Goal: Task Accomplishment & Management: Manage account settings

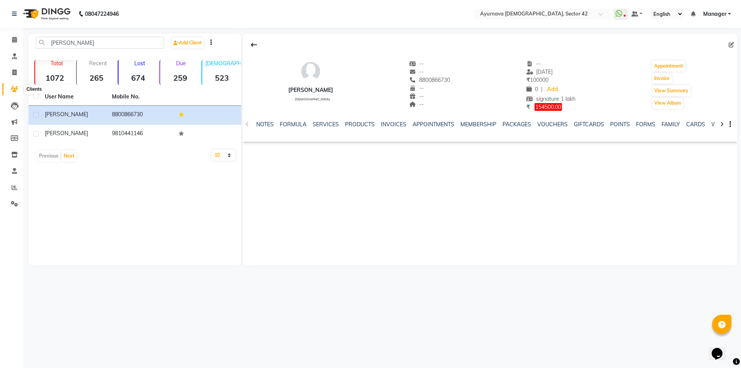
click at [15, 87] on icon at bounding box center [14, 89] width 7 height 6
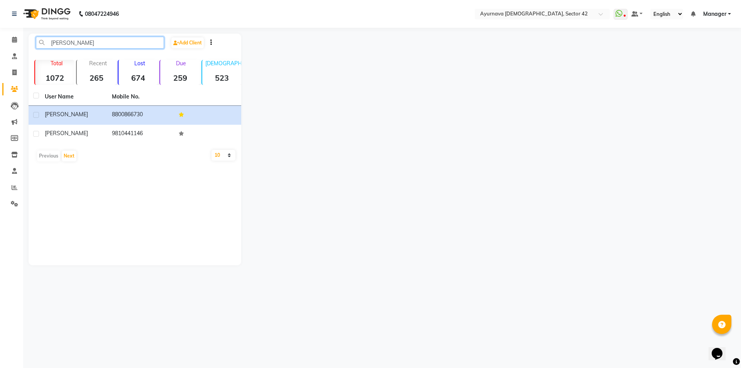
drag, startPoint x: 71, startPoint y: 40, endPoint x: 40, endPoint y: 51, distance: 33.1
click at [40, 51] on div "anupam Add Client" at bounding box center [135, 46] width 210 height 18
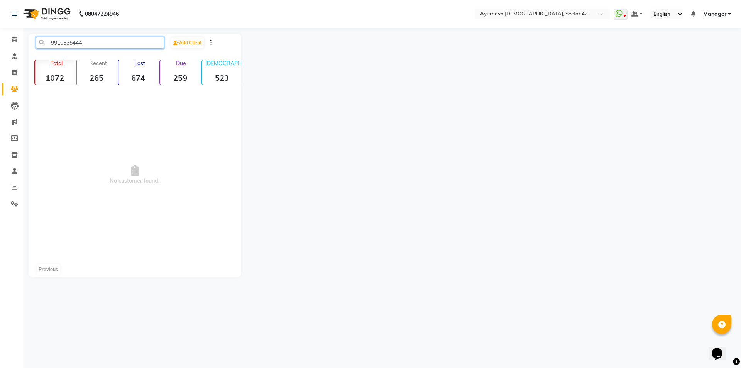
type input "9910335444"
click at [13, 60] on span at bounding box center [15, 56] width 14 height 9
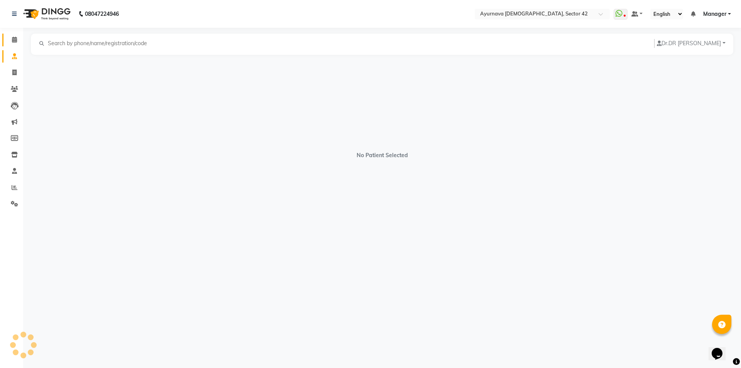
click at [15, 46] on link "Calendar" at bounding box center [11, 40] width 19 height 13
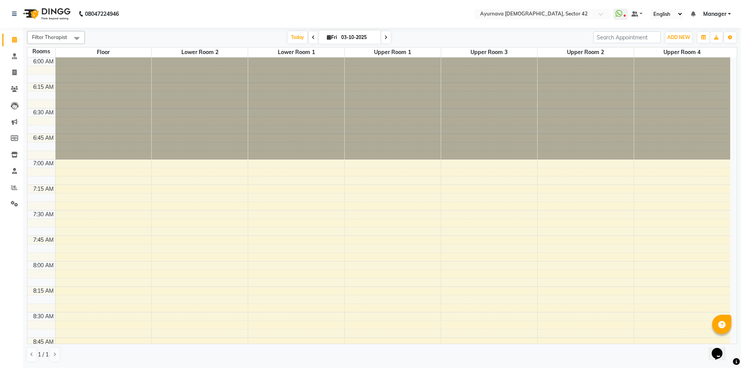
click at [312, 37] on icon at bounding box center [313, 37] width 3 height 5
type input "02-10-2025"
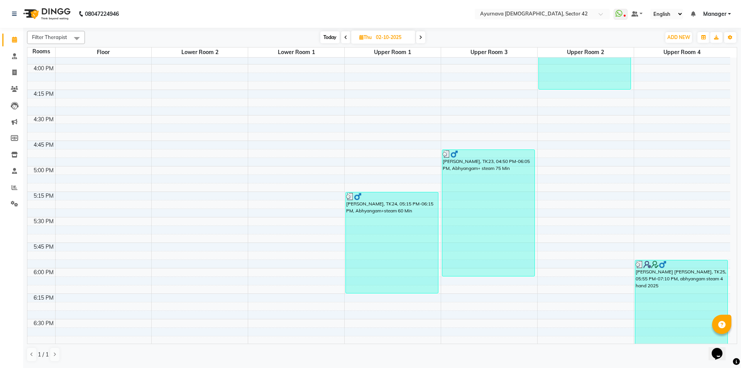
scroll to position [1033, 0]
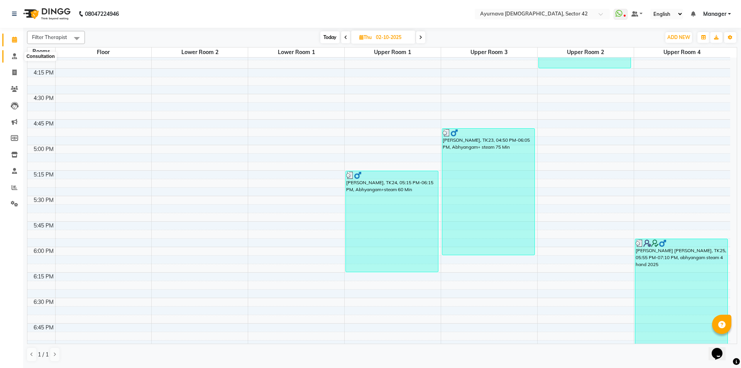
click at [14, 55] on icon at bounding box center [14, 56] width 5 height 6
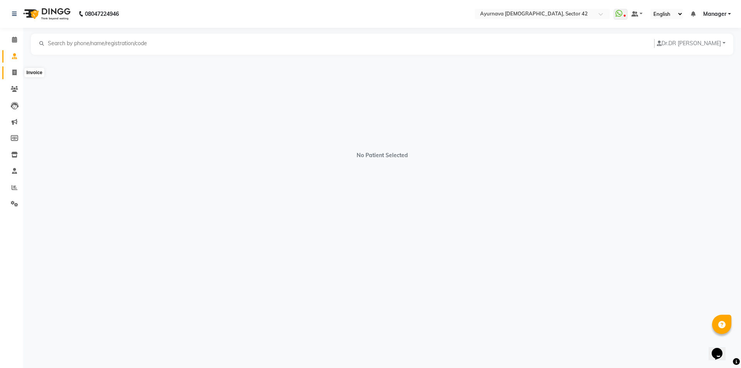
click at [14, 73] on icon at bounding box center [14, 72] width 4 height 6
select select "service"
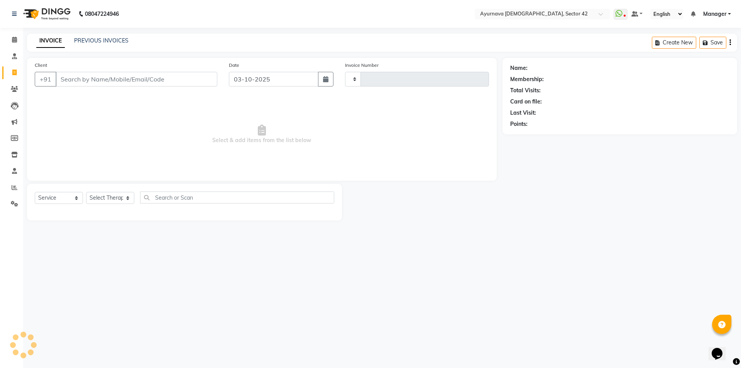
type input "2521"
select select "5575"
click at [85, 81] on input "Client" at bounding box center [137, 79] width 162 height 15
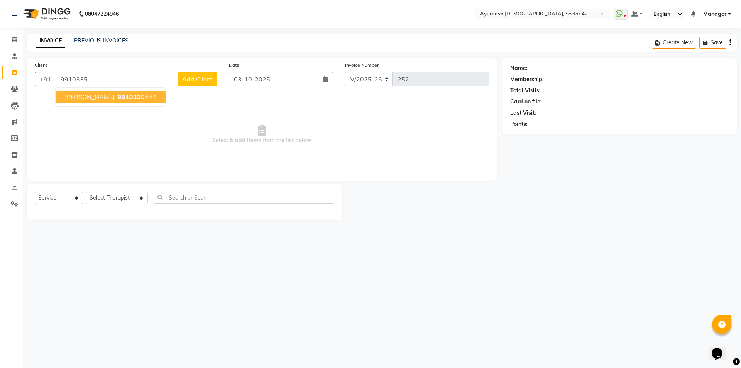
click at [81, 98] on span "suman segal" at bounding box center [90, 97] width 50 height 8
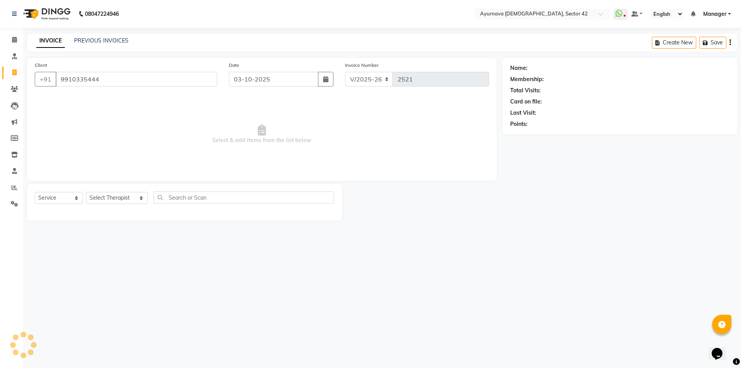
type input "9910335444"
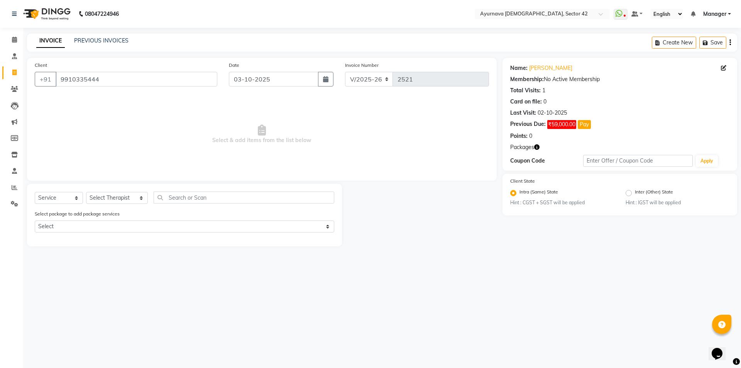
click at [729, 43] on icon "button" at bounding box center [730, 42] width 2 height 0
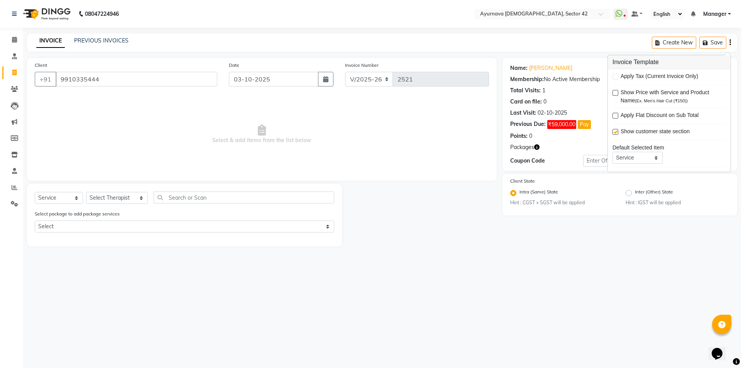
click at [730, 42] on icon "button" at bounding box center [730, 42] width 2 height 0
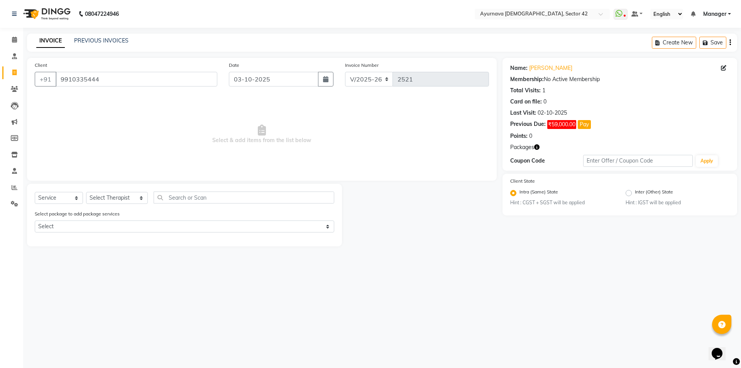
click at [729, 42] on icon "button" at bounding box center [730, 42] width 2 height 0
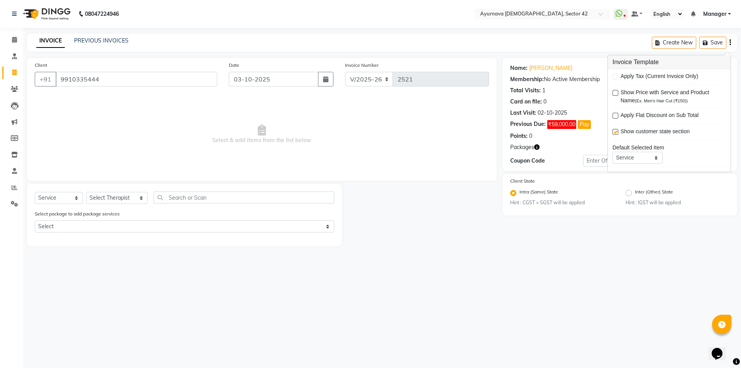
click at [608, 214] on div "Client State Intra (Same) State Hint : CGST + SGST will be applied Inter (Other…" at bounding box center [619, 195] width 235 height 42
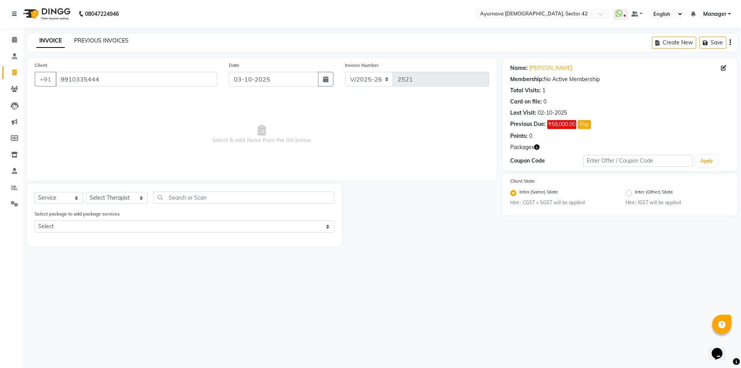
click at [95, 38] on link "PREVIOUS INVOICES" at bounding box center [101, 40] width 54 height 7
click at [328, 80] on icon "button" at bounding box center [325, 79] width 5 height 6
select select "10"
select select "2025"
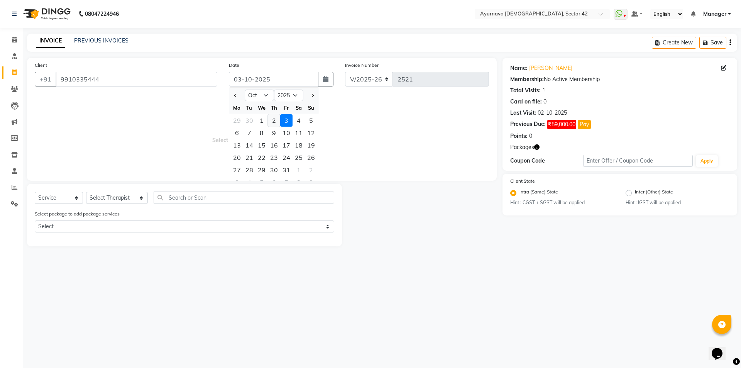
click at [273, 120] on div "2" at bounding box center [274, 120] width 12 height 12
type input "02-10-2025"
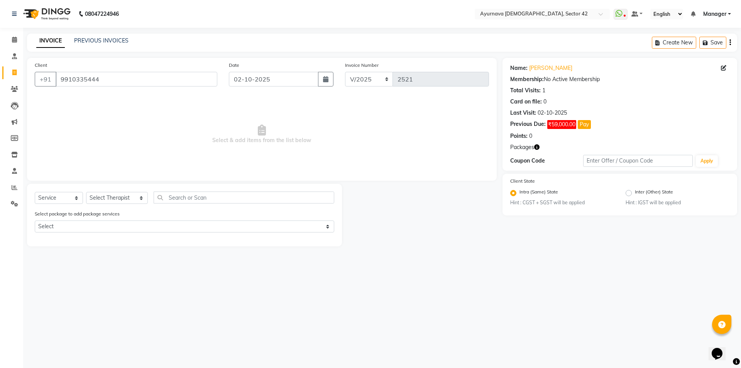
click at [88, 126] on span "Select & add items from the list below" at bounding box center [262, 134] width 454 height 77
click at [328, 80] on icon "button" at bounding box center [325, 79] width 5 height 6
select select "10"
select select "2025"
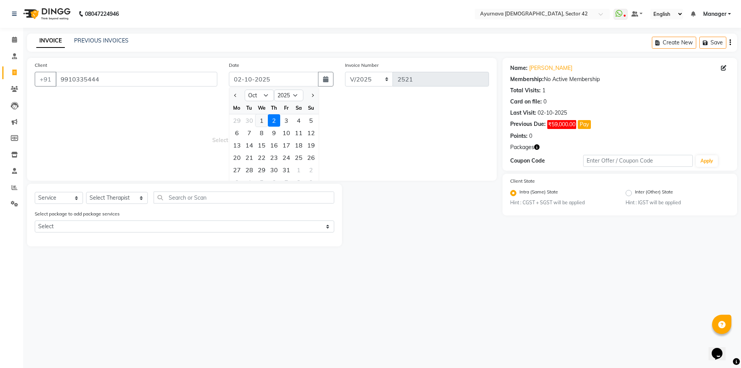
click at [259, 120] on div "1" at bounding box center [261, 120] width 12 height 12
type input "01-10-2025"
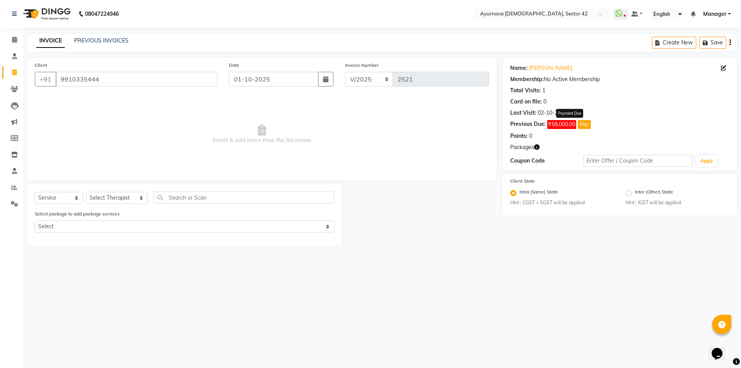
click at [564, 123] on span "₹59,000.00" at bounding box center [561, 124] width 29 height 9
click at [729, 42] on icon "button" at bounding box center [730, 42] width 2 height 0
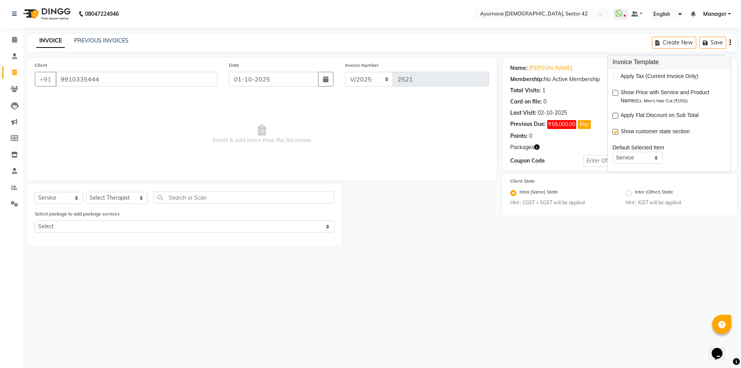
click at [734, 42] on div "Create New Save" at bounding box center [694, 43] width 85 height 18
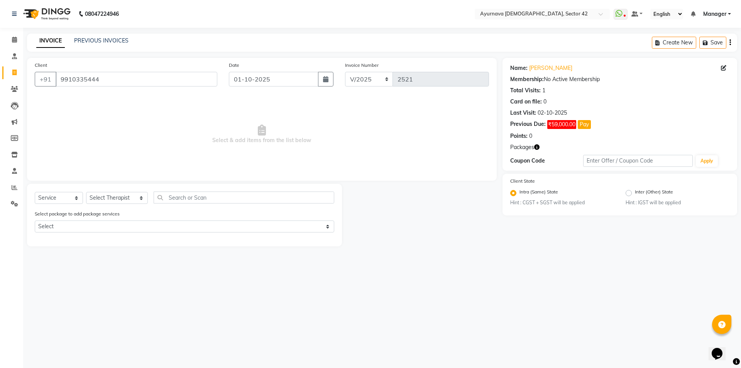
click at [349, 118] on span "Select & add items from the list below" at bounding box center [262, 134] width 454 height 77
click at [91, 41] on link "PREVIOUS INVOICES" at bounding box center [101, 40] width 54 height 7
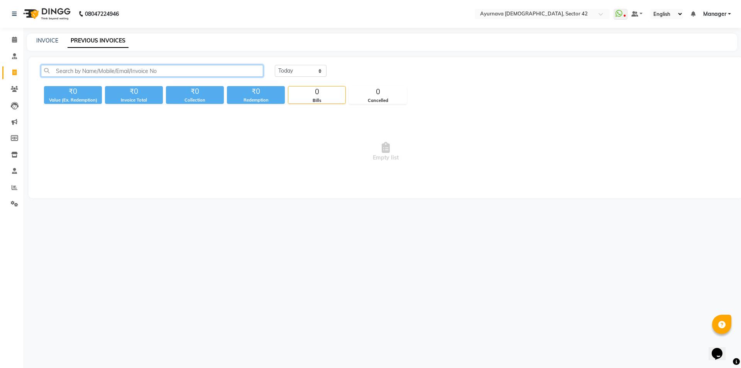
click at [90, 72] on input "text" at bounding box center [152, 71] width 222 height 12
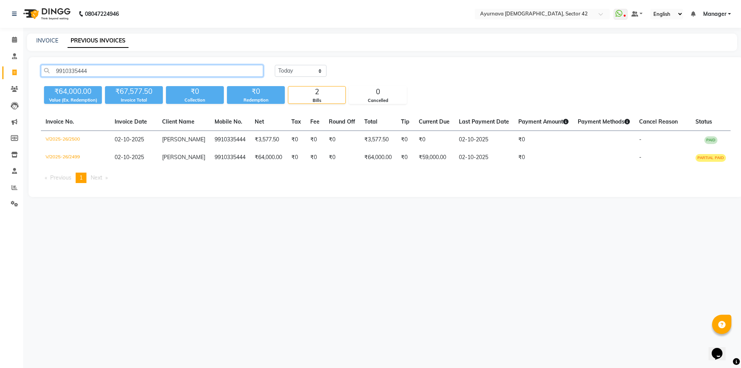
type input "9910335444"
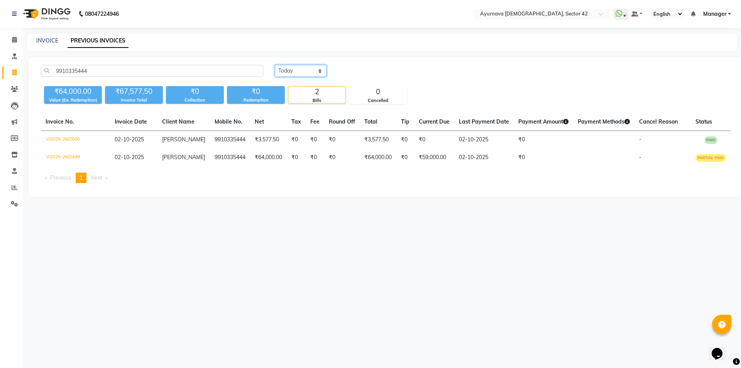
click at [320, 71] on select "Today Yesterday Custom Range" at bounding box center [301, 71] width 52 height 12
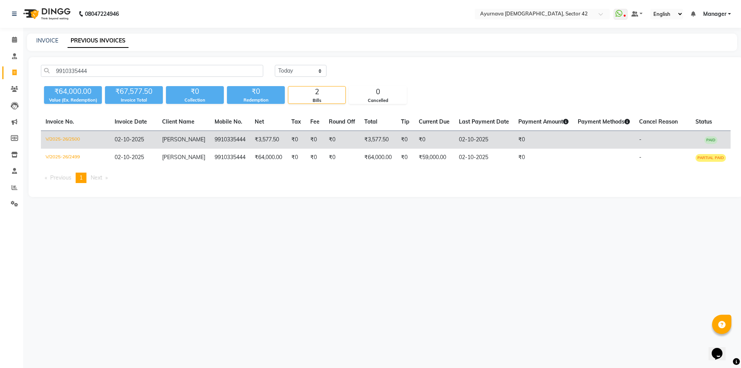
click at [68, 137] on td "V/2025-26/2500" at bounding box center [75, 140] width 69 height 18
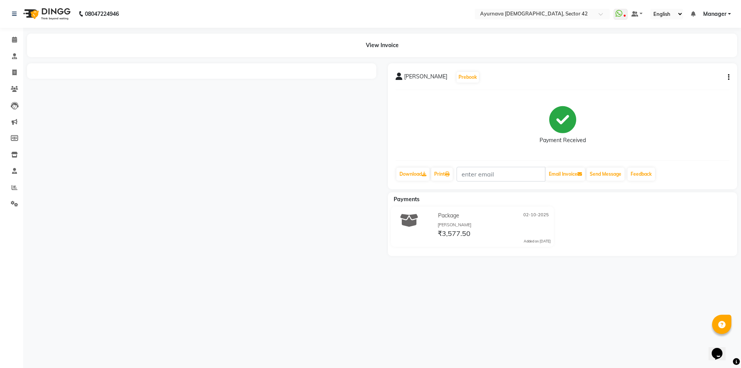
click at [728, 77] on icon "button" at bounding box center [729, 77] width 2 height 0
click at [688, 81] on div "Edit Item Staff" at bounding box center [690, 82] width 53 height 10
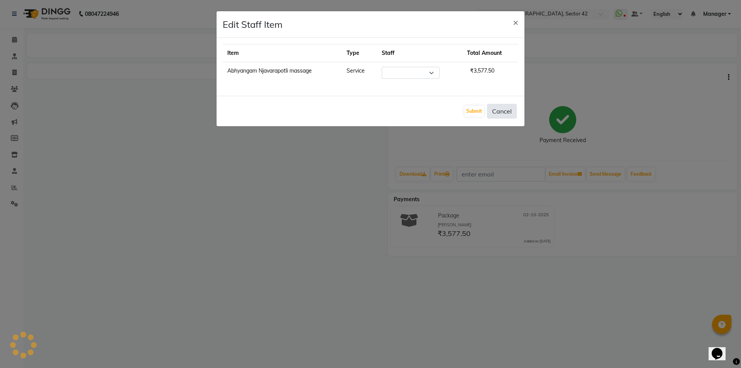
select select "53850"
click at [420, 73] on select "Select ADARSH akash Akhila amrutha suresh Anuja Bhuvan Dr Bincy Dr Sajna Ali DR…" at bounding box center [391, 73] width 58 height 12
click at [499, 110] on button "Cancel" at bounding box center [502, 111] width 30 height 15
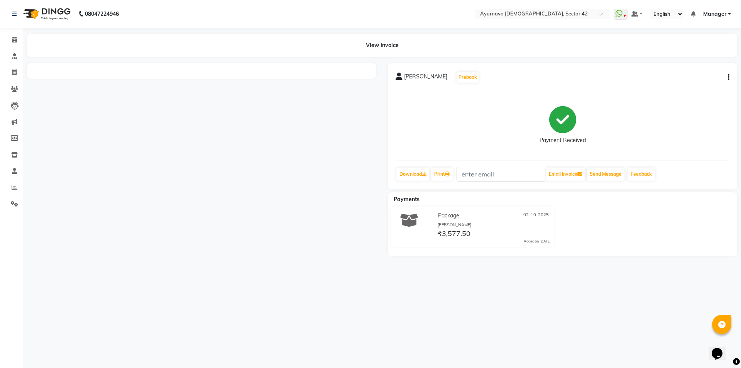
click at [728, 77] on icon "button" at bounding box center [729, 77] width 2 height 0
click at [696, 72] on div "Split Service Amount" at bounding box center [690, 73] width 53 height 10
select select "53850"
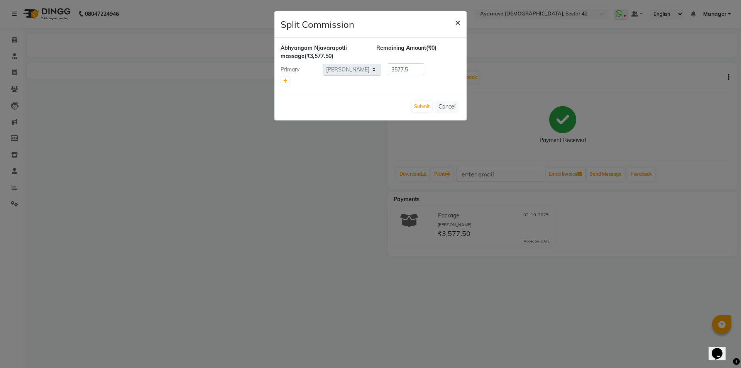
click at [457, 22] on span "×" at bounding box center [457, 22] width 5 height 12
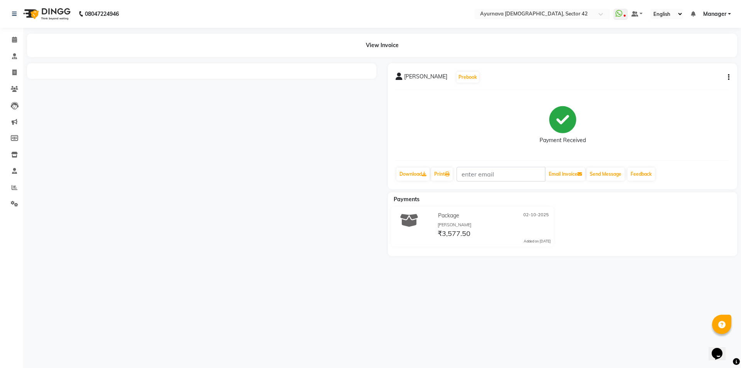
click at [728, 77] on icon "button" at bounding box center [729, 77] width 2 height 0
click at [725, 73] on button "button" at bounding box center [727, 77] width 5 height 8
